Goal: Information Seeking & Learning: Learn about a topic

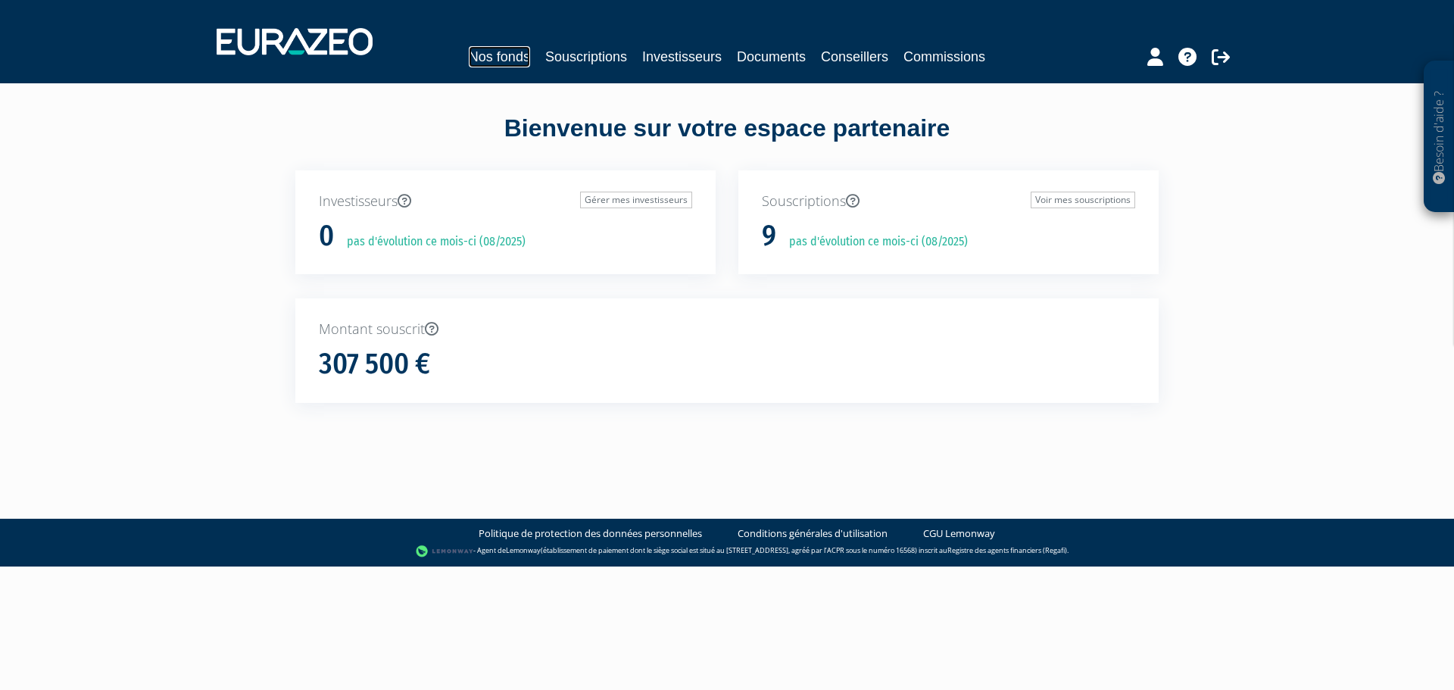
click at [507, 58] on link "Nos fonds" at bounding box center [499, 56] width 61 height 21
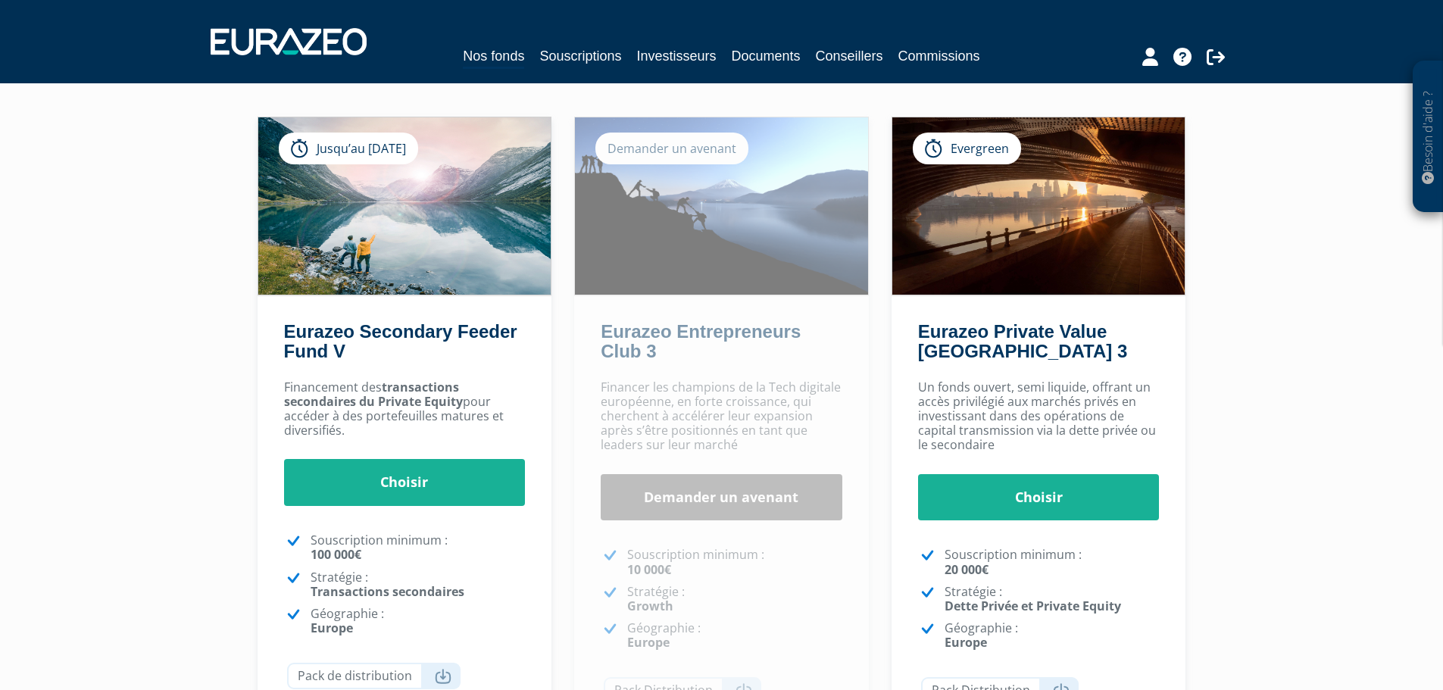
scroll to position [92, 0]
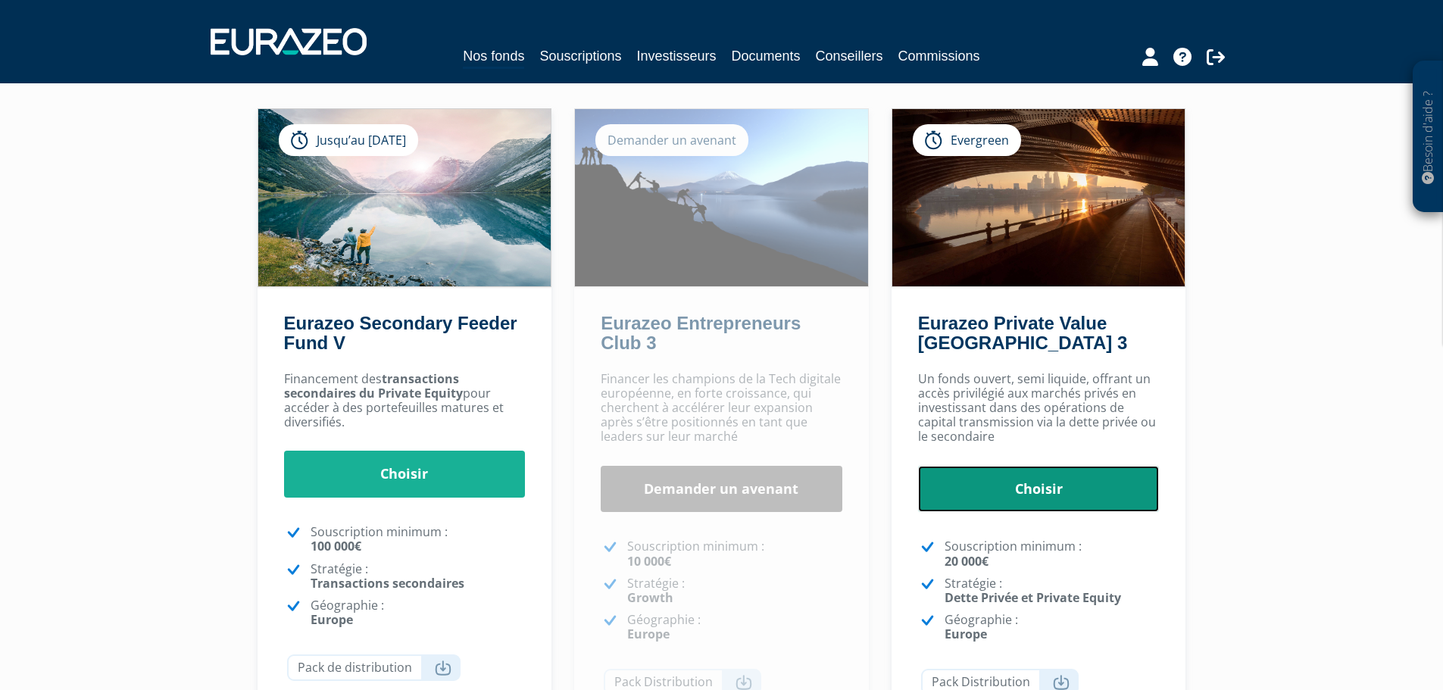
click at [1066, 489] on link "Choisir" at bounding box center [1039, 489] width 242 height 47
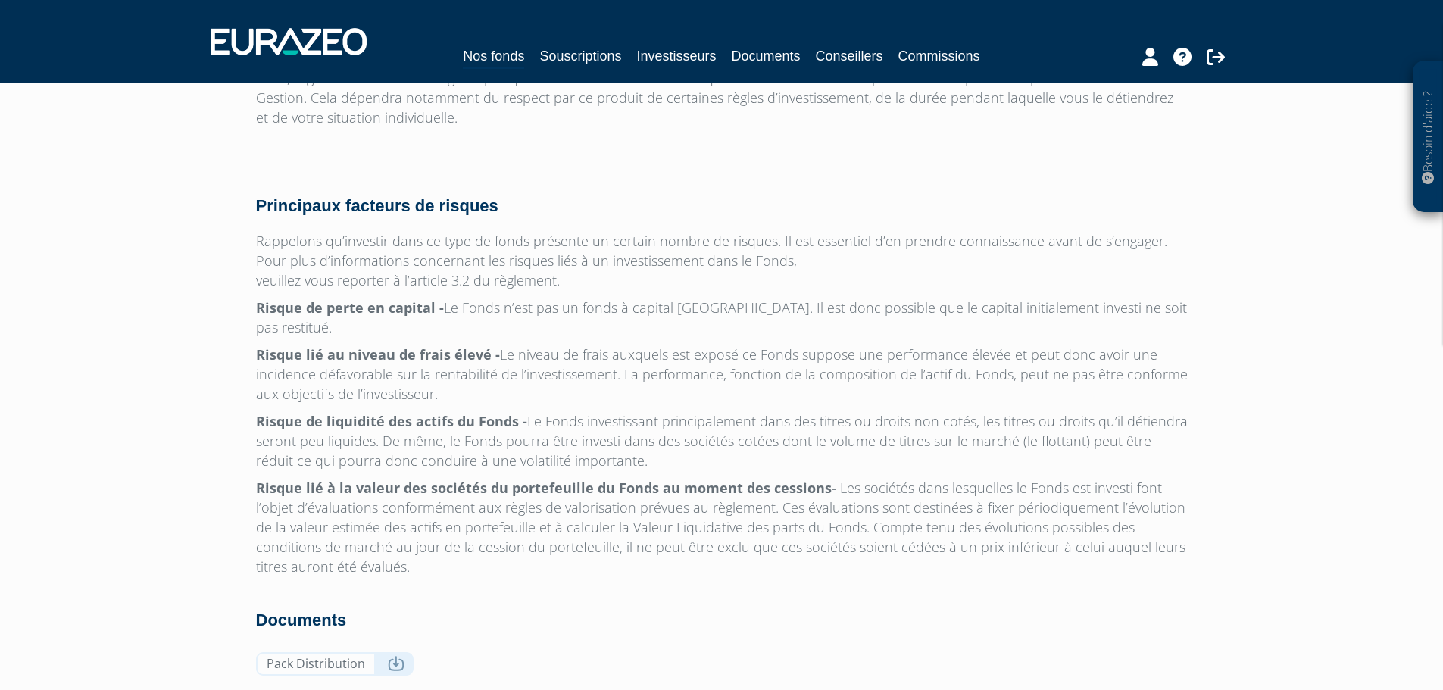
scroll to position [4732, 0]
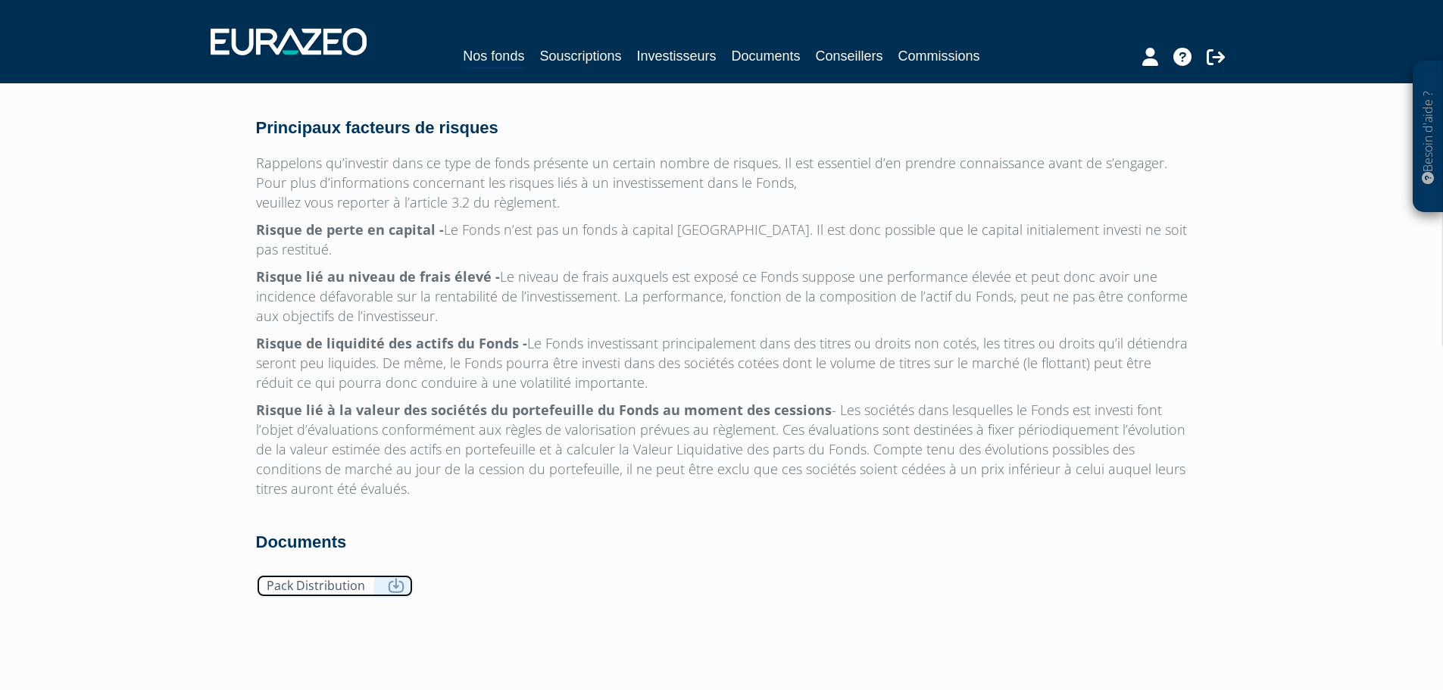
click at [326, 574] on link "Pack Distribution" at bounding box center [335, 585] width 158 height 23
